Goal: Information Seeking & Learning: Find specific fact

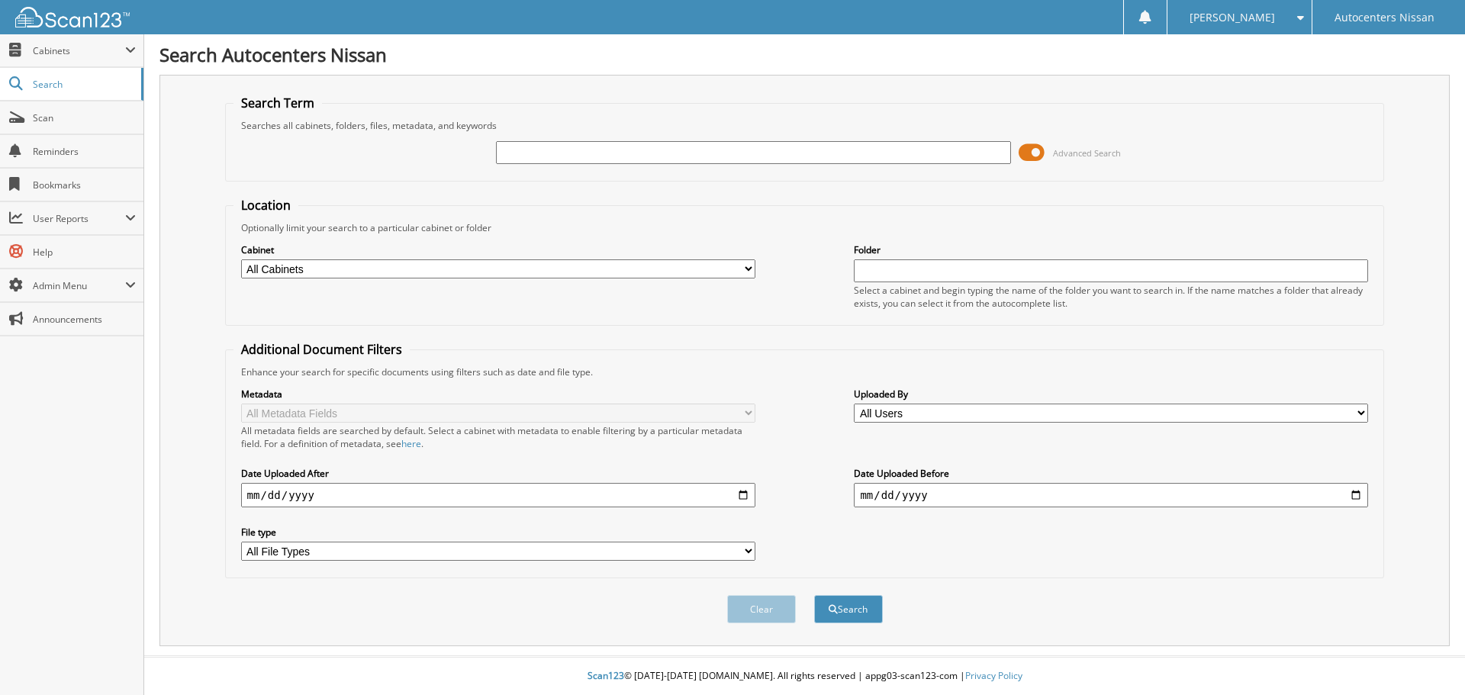
click at [569, 153] on input "text" at bounding box center [753, 152] width 514 height 23
type input "R84178"
click at [814, 595] on button "Search" at bounding box center [848, 609] width 69 height 28
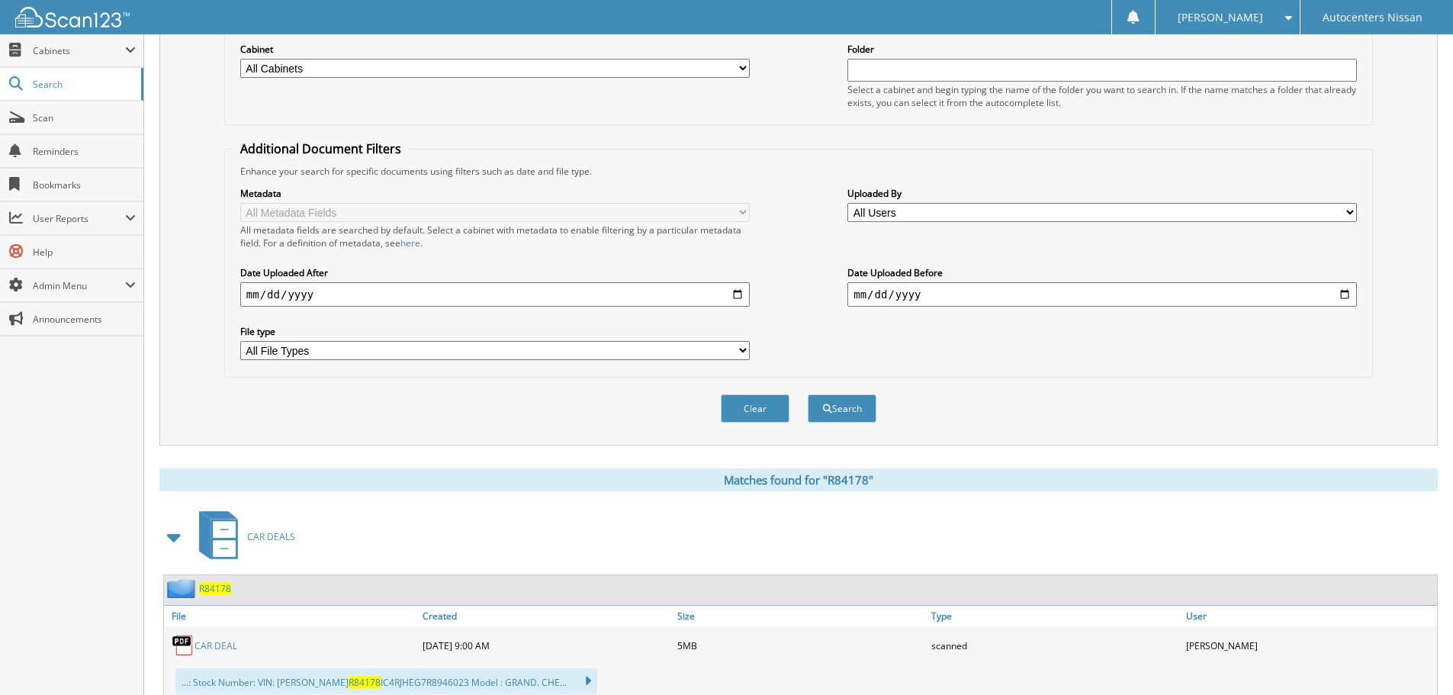
scroll to position [381, 0]
